Goal: Information Seeking & Learning: Learn about a topic

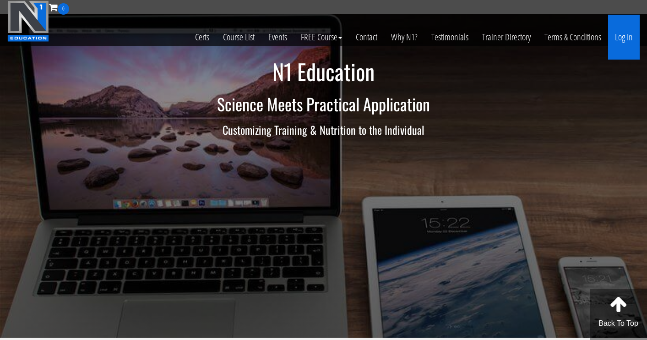
click at [624, 30] on link "Log In" at bounding box center [624, 37] width 32 height 45
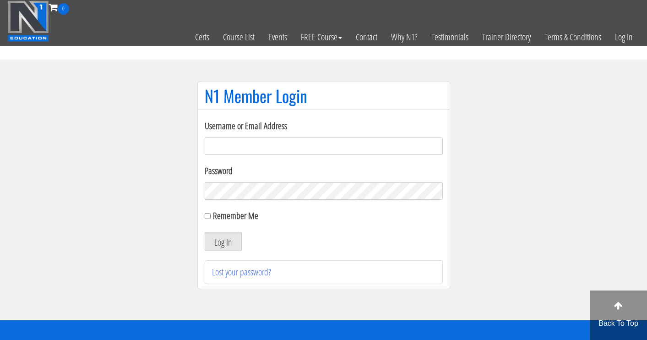
click at [282, 149] on input "Username or Email Address" at bounding box center [324, 145] width 238 height 17
click at [248, 150] on input "Username or Email Address" at bounding box center [324, 145] width 238 height 17
type input "myogenia@gmx.at"
click at [226, 243] on button "Log In" at bounding box center [223, 241] width 37 height 19
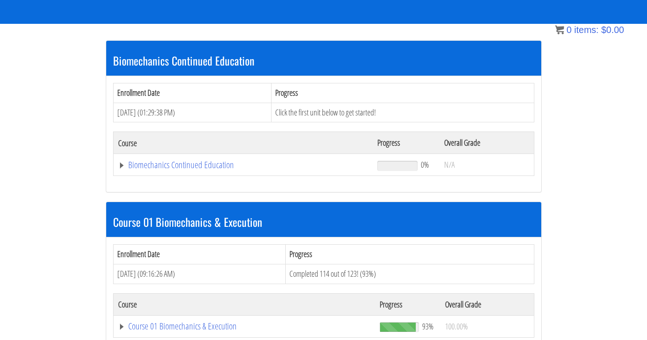
scroll to position [143, 0]
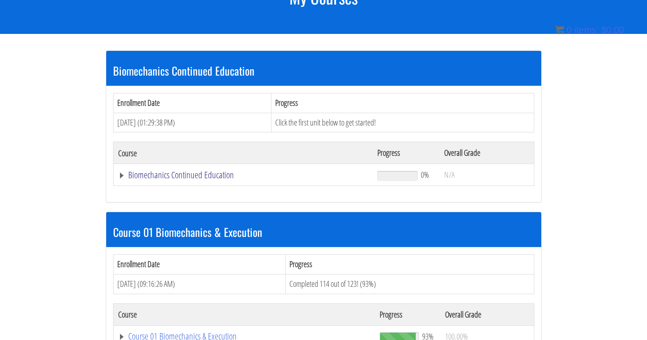
click at [194, 179] on link "Biomechanics Continued Education" at bounding box center [243, 174] width 251 height 9
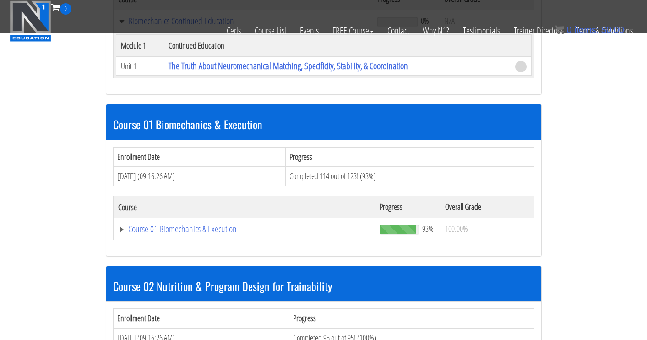
scroll to position [242, 0]
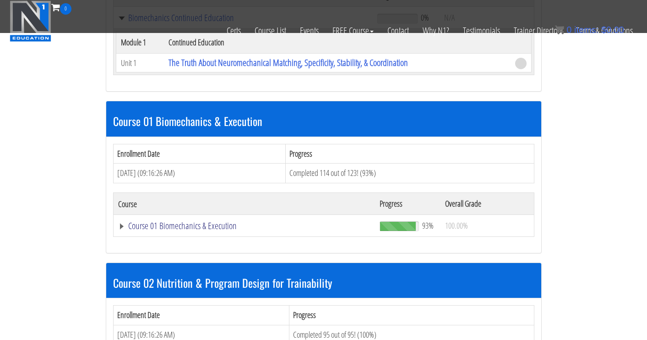
click at [178, 221] on link "Course 01 Biomechanics & Execution" at bounding box center [244, 225] width 253 height 9
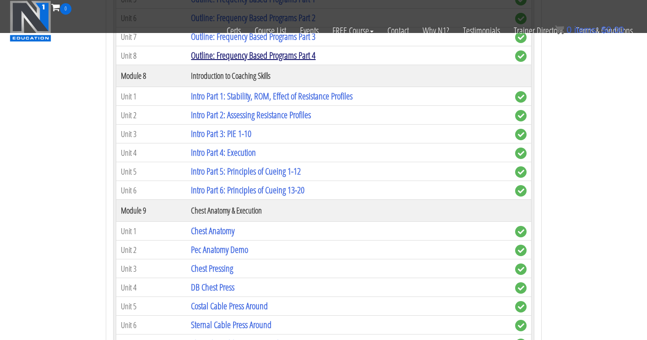
scroll to position [1503, 0]
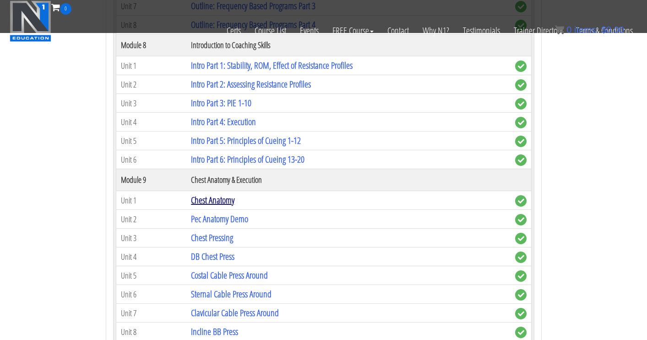
click at [233, 197] on link "Chest Anatomy" at bounding box center [213, 200] width 44 height 12
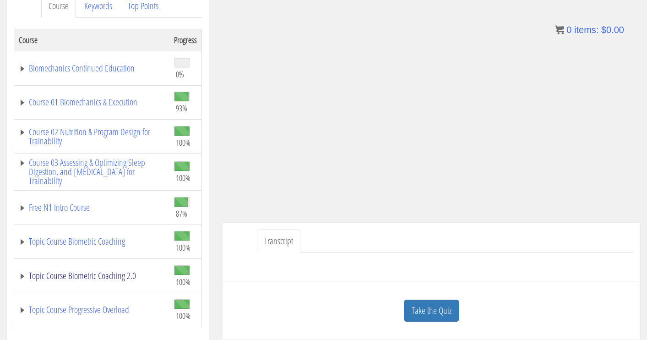
scroll to position [85, 0]
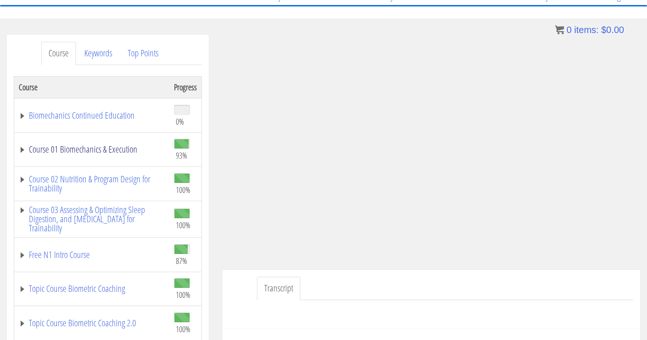
click at [22, 147] on link "Course 01 Biomechanics & Execution" at bounding box center [92, 149] width 146 height 9
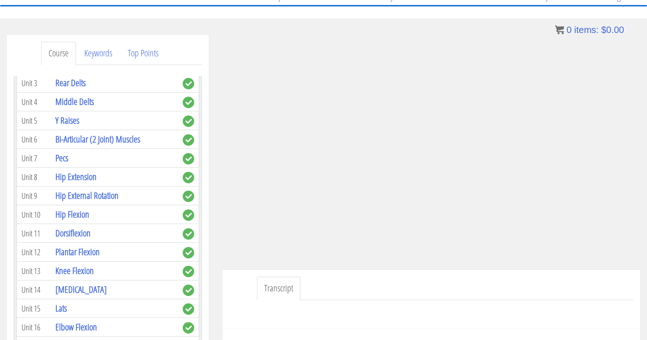
scroll to position [402, 0]
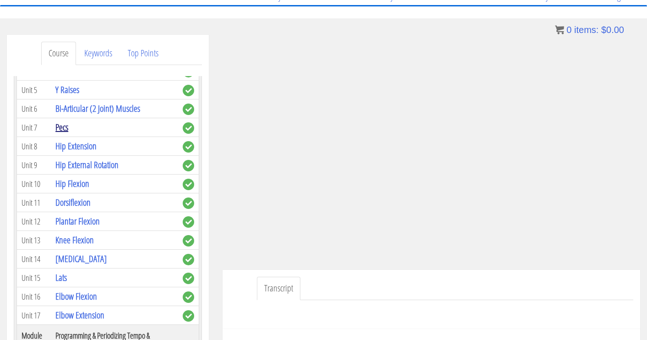
click at [64, 127] on link "Pecs" at bounding box center [61, 127] width 13 height 12
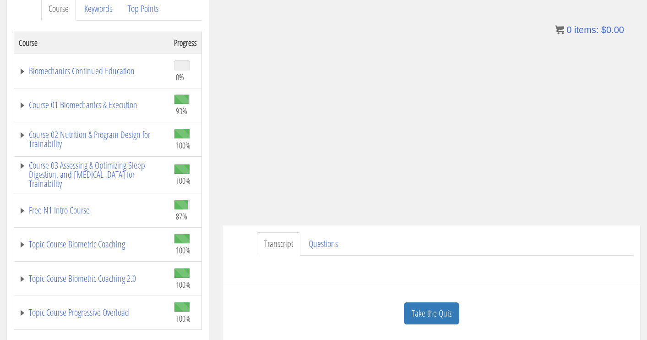
scroll to position [120, 0]
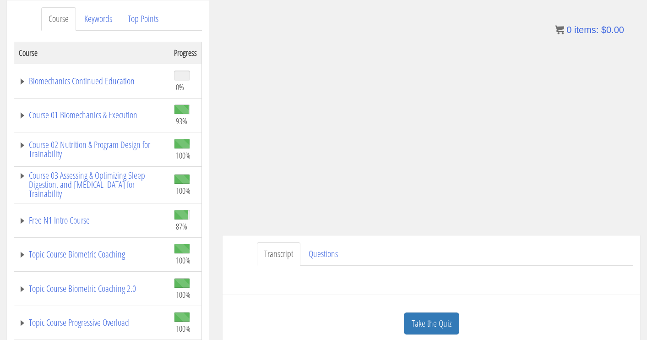
click at [18, 112] on td "Course 01 Biomechanics & Execution" at bounding box center [92, 115] width 156 height 34
click at [25, 115] on link "Course 01 Biomechanics & Execution" at bounding box center [92, 114] width 146 height 9
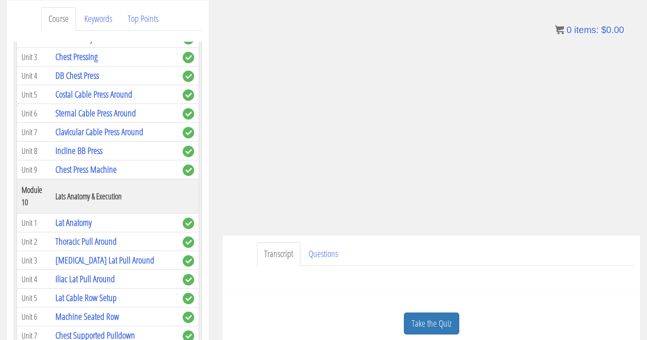
scroll to position [1659, 0]
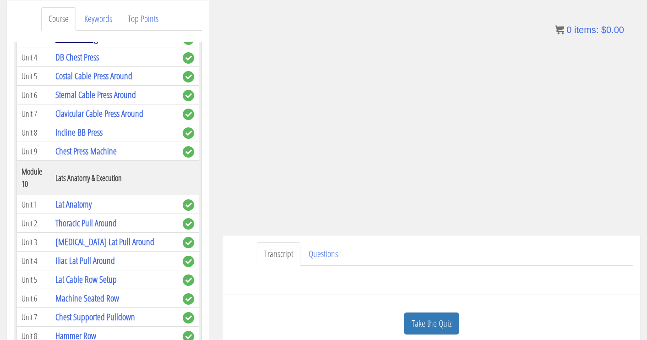
click at [98, 44] on link "Chest Pressing" at bounding box center [76, 38] width 42 height 12
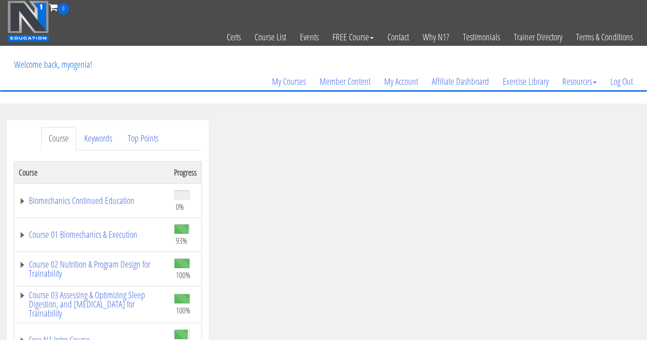
scroll to position [113, 0]
